Goal: Use online tool/utility: Use online tool/utility

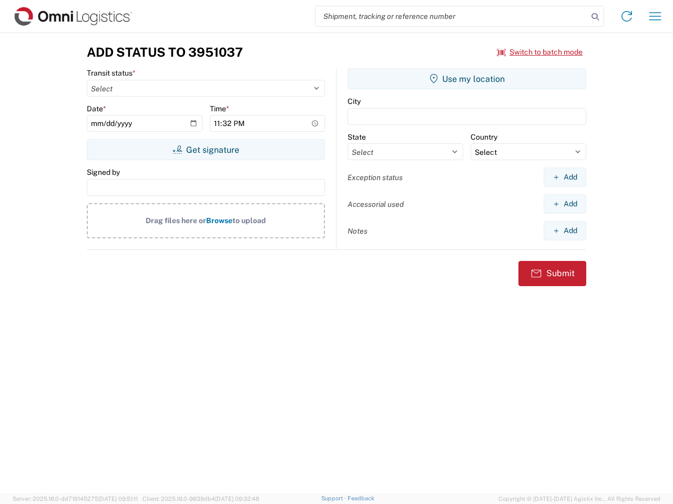
click at [451, 16] on input "search" at bounding box center [451, 16] width 272 height 20
click at [595, 17] on icon at bounding box center [594, 16] width 15 height 15
click at [626, 16] on icon at bounding box center [626, 16] width 17 height 17
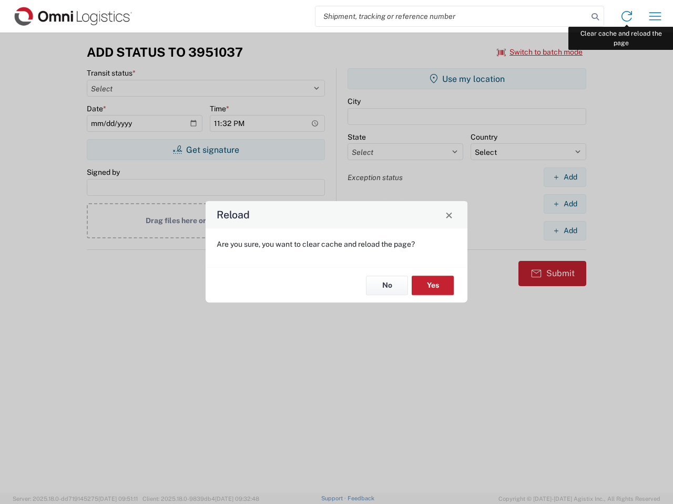
click at [655, 16] on div "Reload Are you sure, you want to clear cache and reload the page? No Yes" at bounding box center [336, 252] width 673 height 504
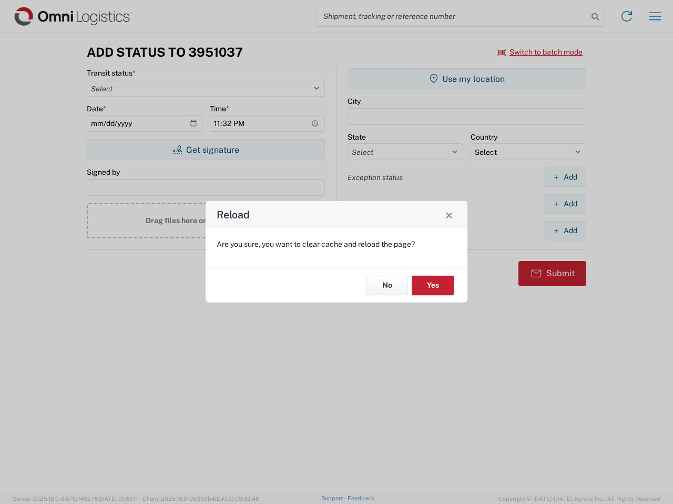
click at [540, 52] on div "Reload Are you sure, you want to clear cache and reload the page? No Yes" at bounding box center [336, 252] width 673 height 504
click at [205, 150] on div "Reload Are you sure, you want to clear cache and reload the page? No Yes" at bounding box center [336, 252] width 673 height 504
click at [467, 79] on div "Reload Are you sure, you want to clear cache and reload the page? No Yes" at bounding box center [336, 252] width 673 height 504
click at [564, 177] on div "Reload Are you sure, you want to clear cache and reload the page? No Yes" at bounding box center [336, 252] width 673 height 504
click at [564, 204] on div "Reload Are you sure, you want to clear cache and reload the page? No Yes" at bounding box center [336, 252] width 673 height 504
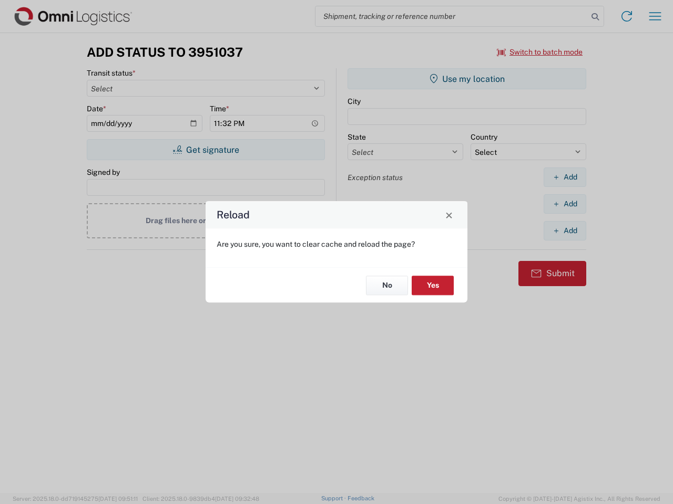
click at [564, 231] on div "Reload Are you sure, you want to clear cache and reload the page? No Yes" at bounding box center [336, 252] width 673 height 504
